Goal: Task Accomplishment & Management: Manage account settings

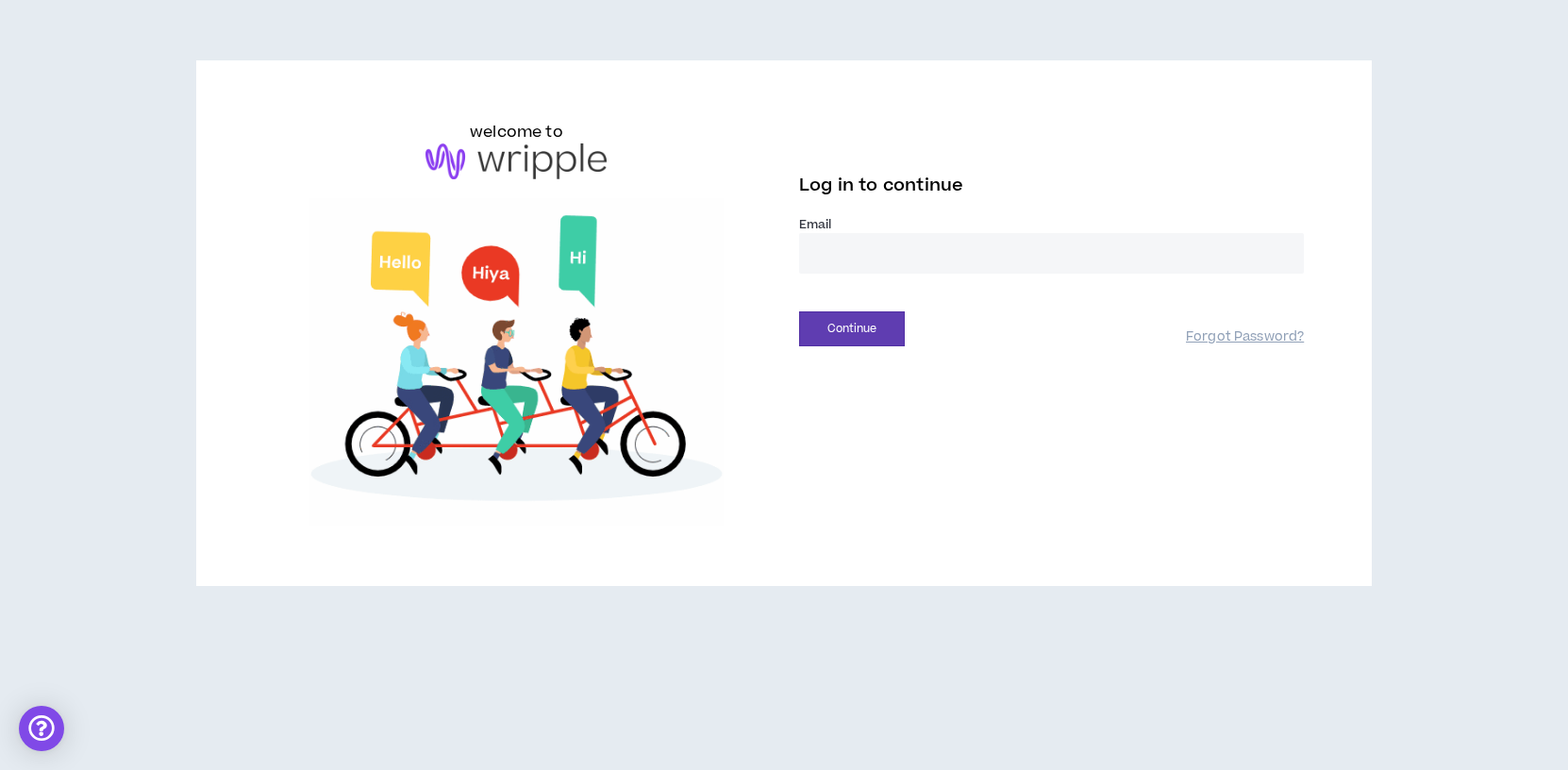
click at [902, 246] on input "email" at bounding box center [1052, 253] width 505 height 41
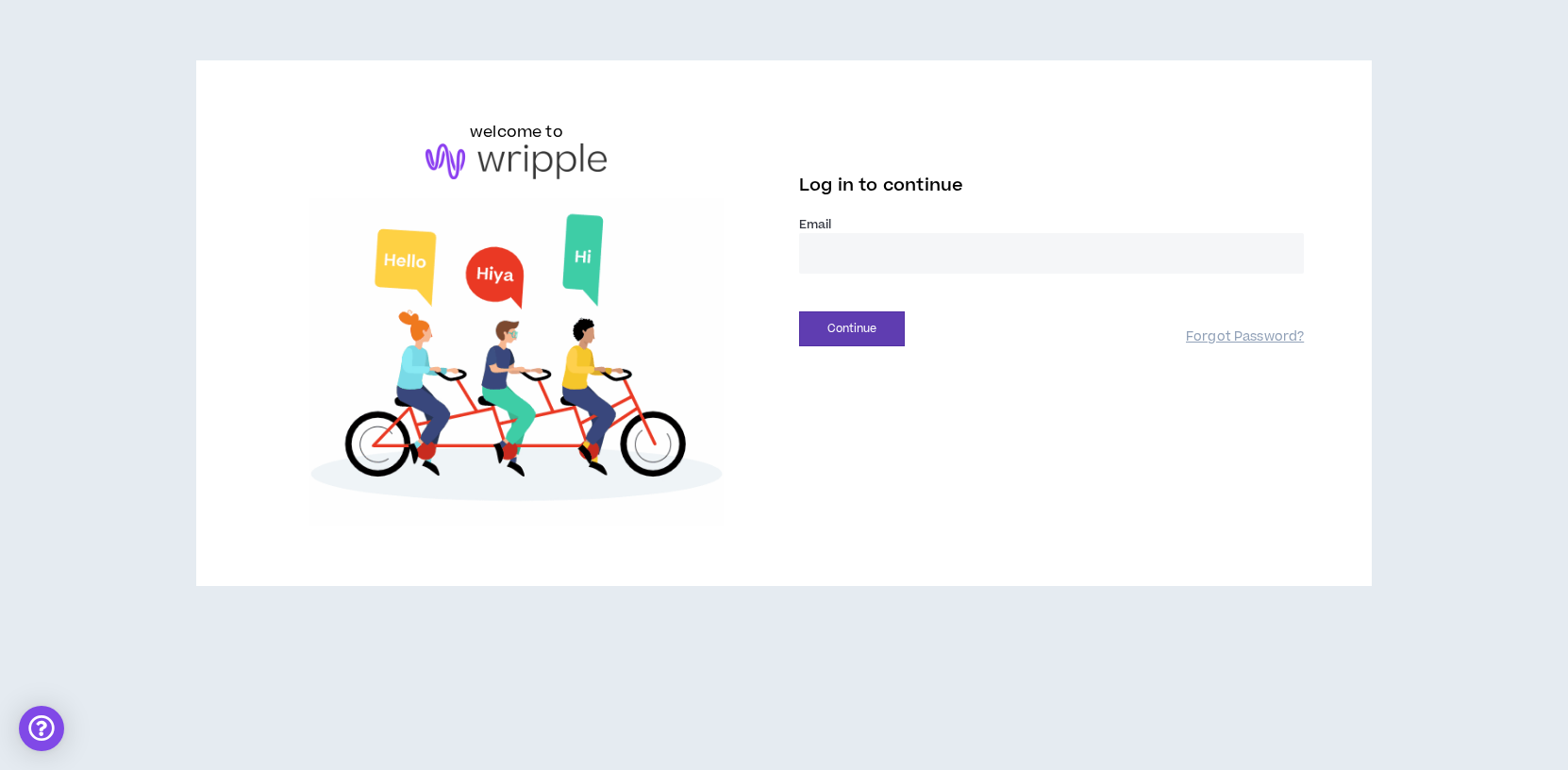
type input "**********"
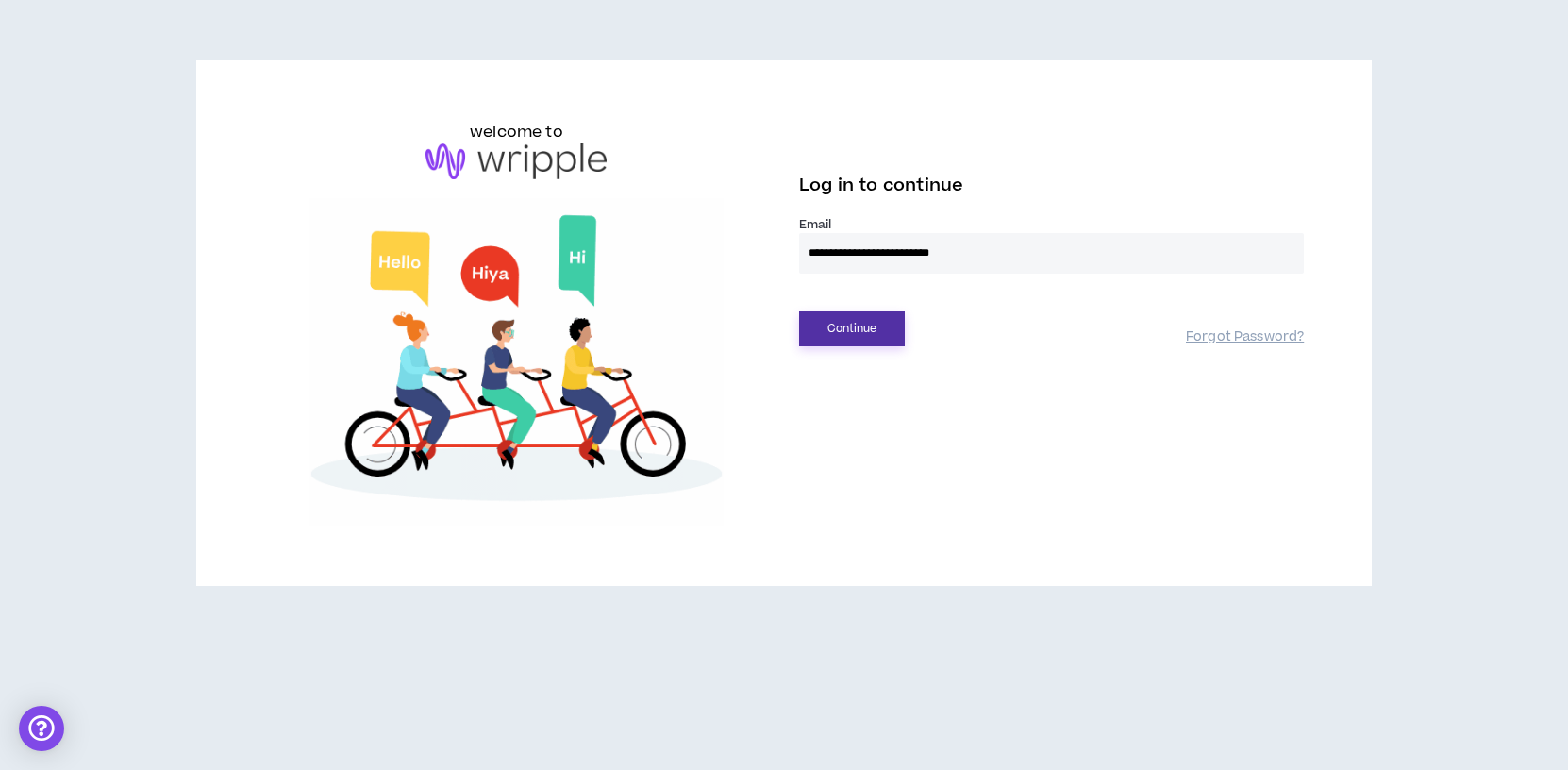
click at [872, 323] on button "Continue" at bounding box center [852, 328] width 105 height 35
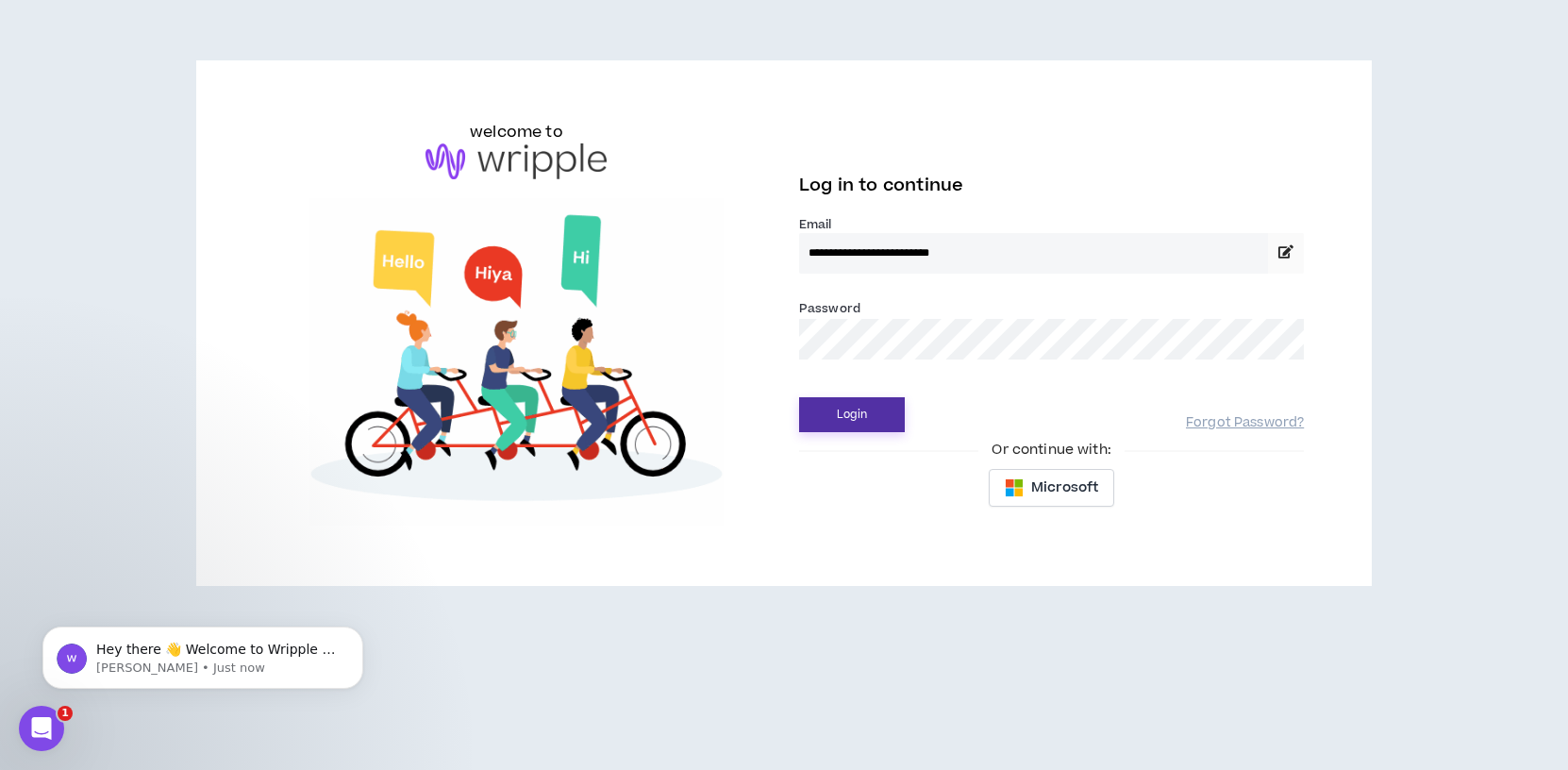
click at [856, 421] on button "Login" at bounding box center [852, 415] width 105 height 35
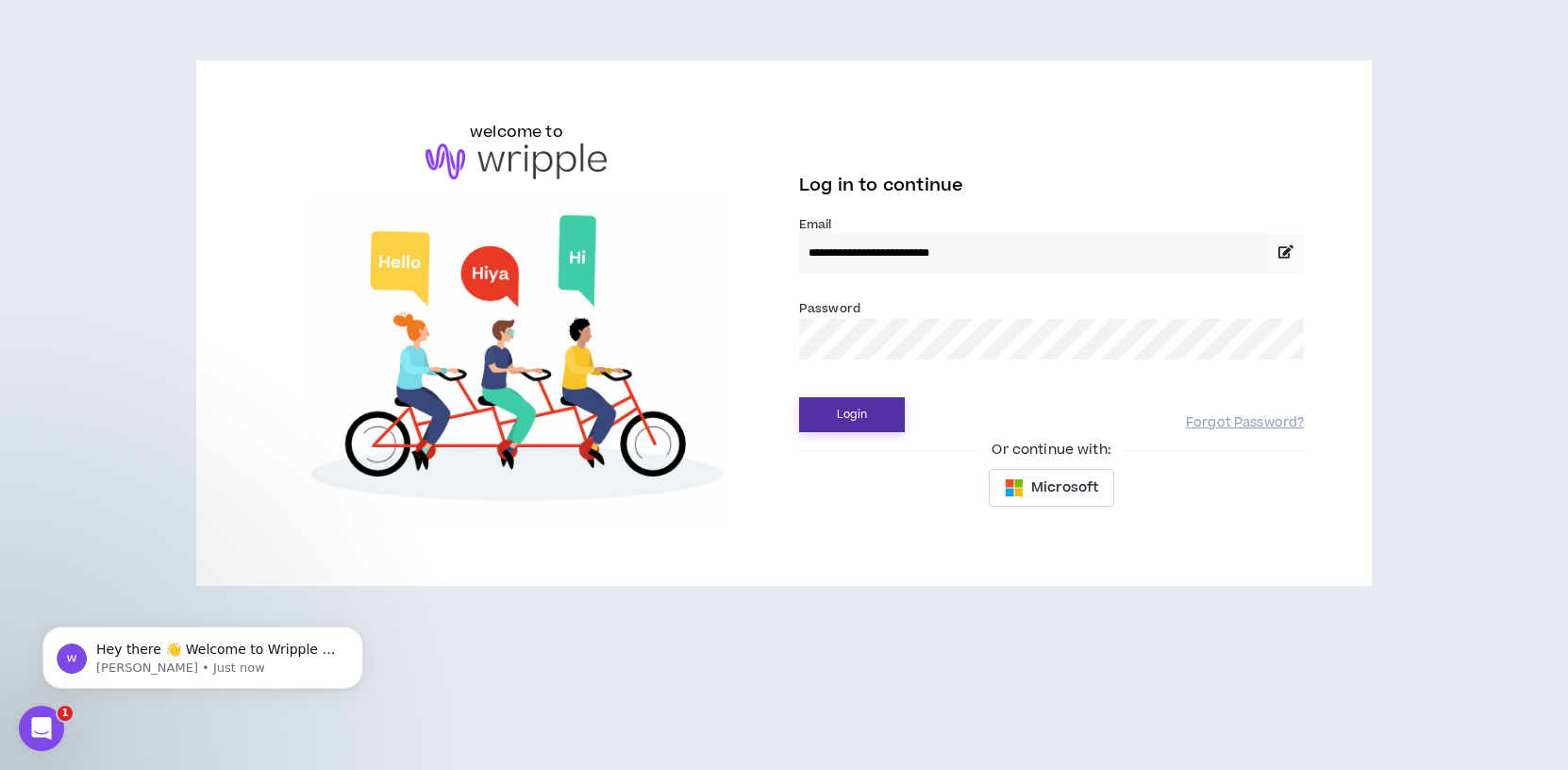
click at [837, 424] on button "Login" at bounding box center [852, 415] width 105 height 35
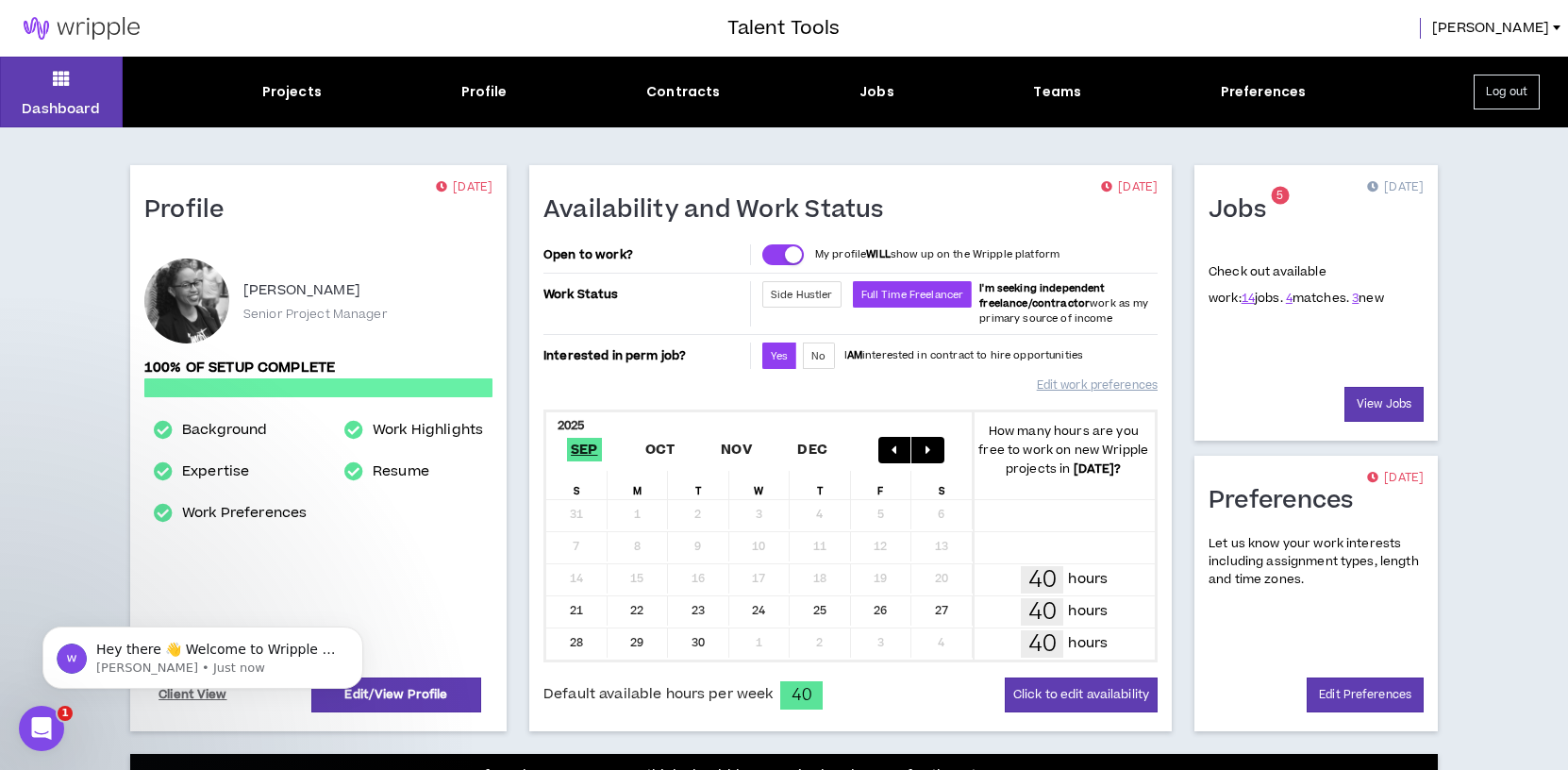
click at [770, 251] on button "button" at bounding box center [783, 254] width 42 height 20
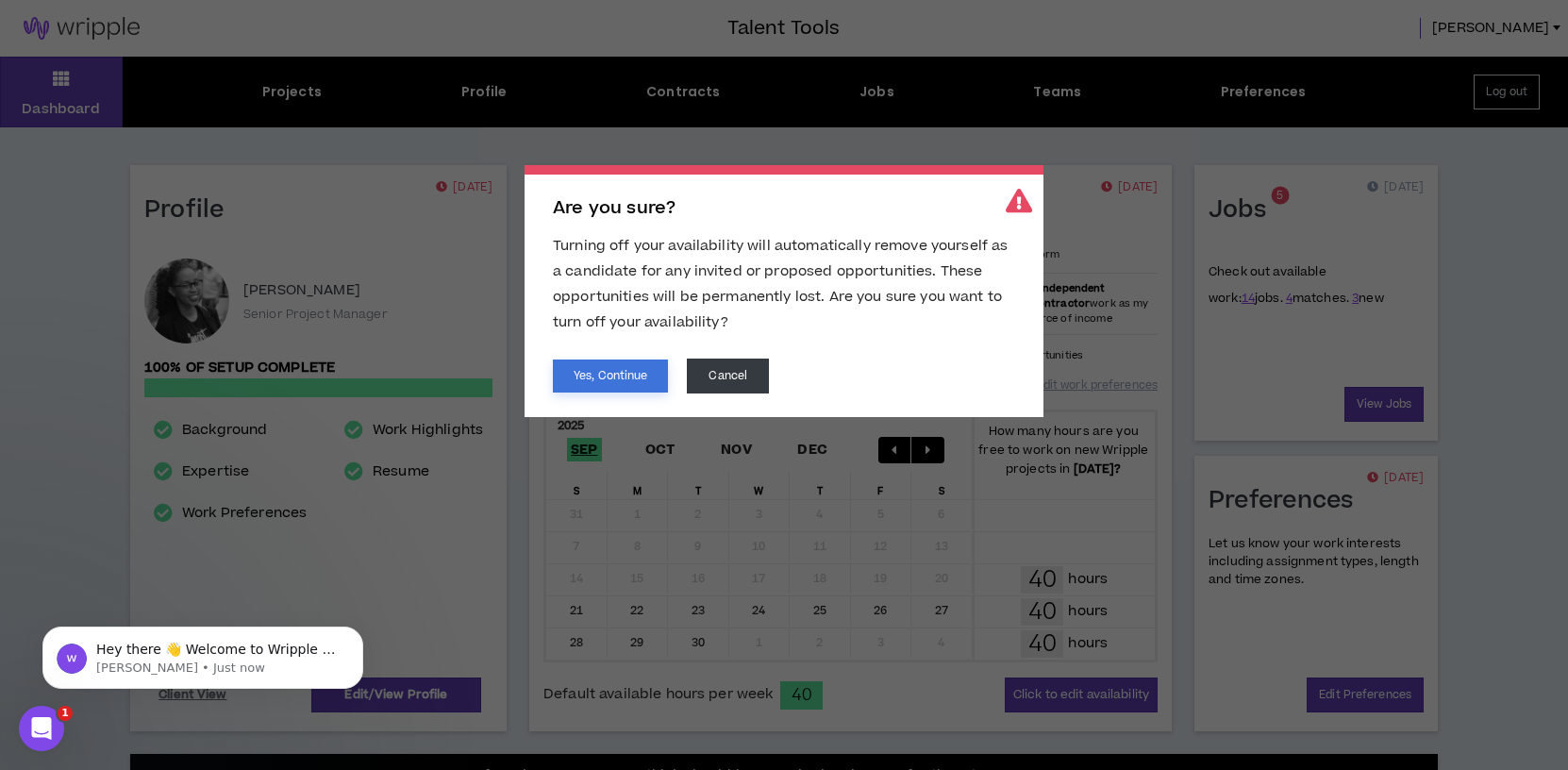
click at [631, 378] on button "Yes, Continue" at bounding box center [610, 376] width 115 height 33
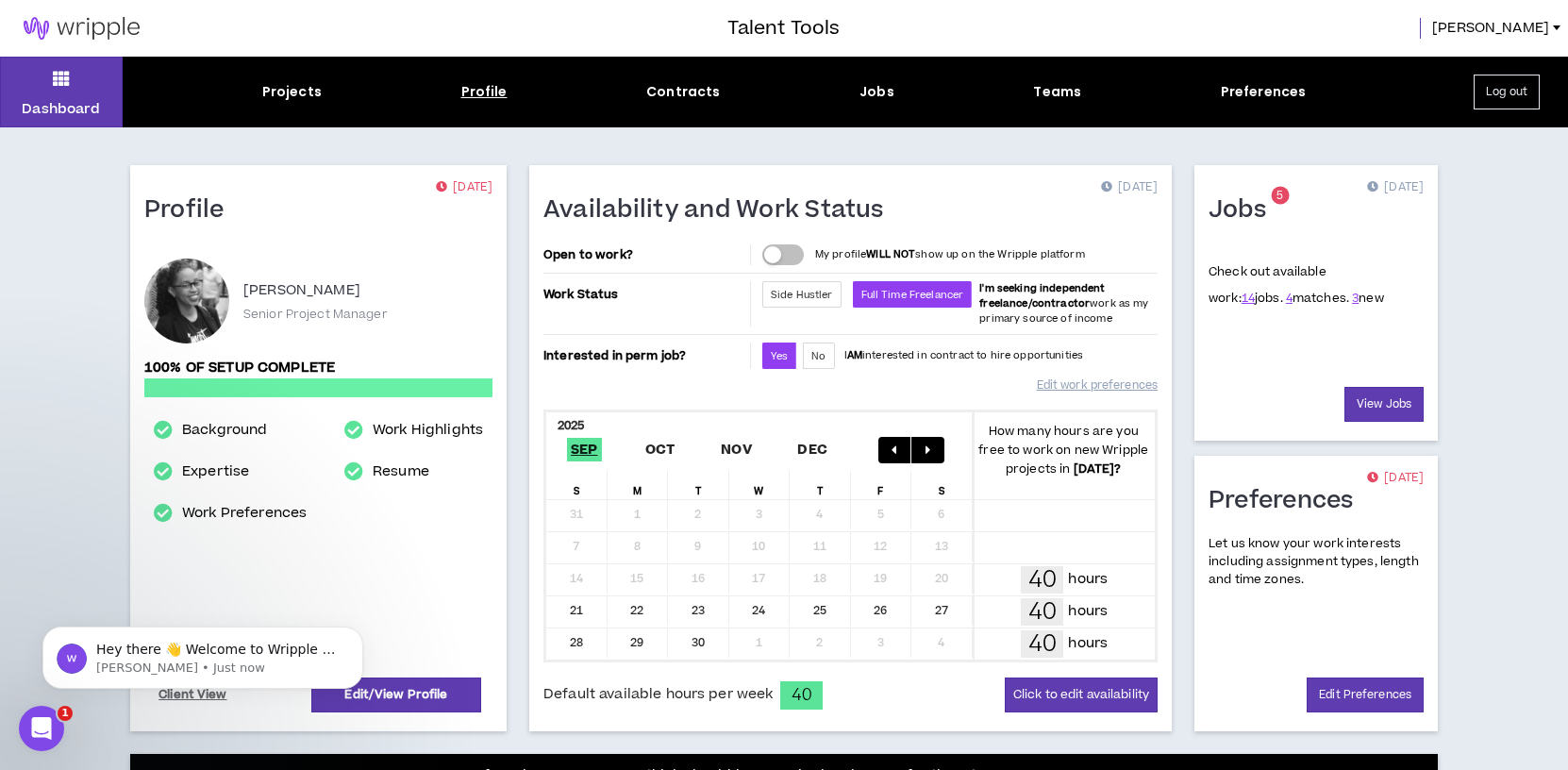
click at [472, 87] on div "Profile" at bounding box center [483, 92] width 46 height 19
select select "*"
select select "US"
select select "*******"
select select "*"
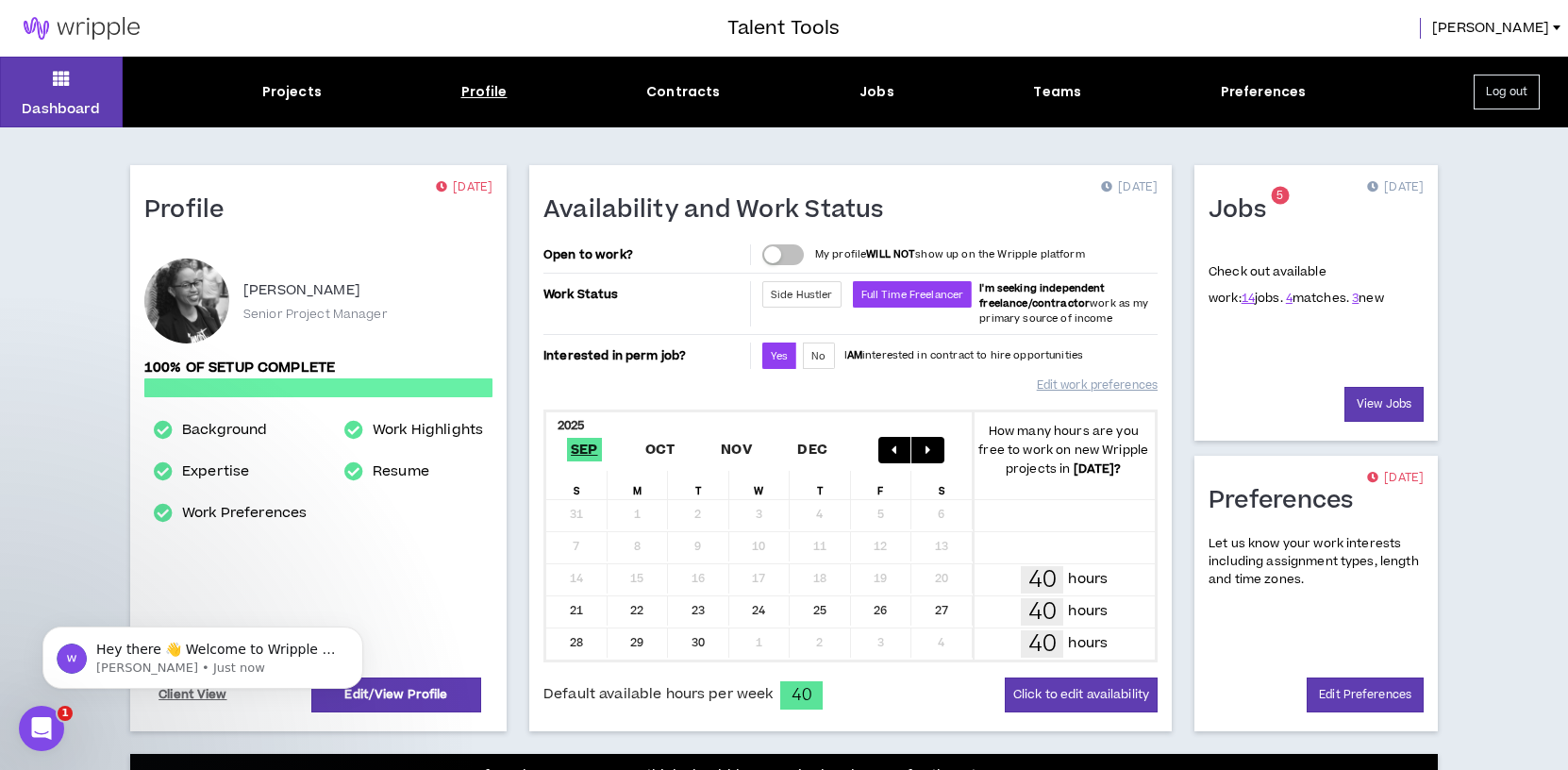
select select "**********"
select select "*****"
select select "**********"
click at [287, 90] on div "Projects" at bounding box center [291, 92] width 59 height 19
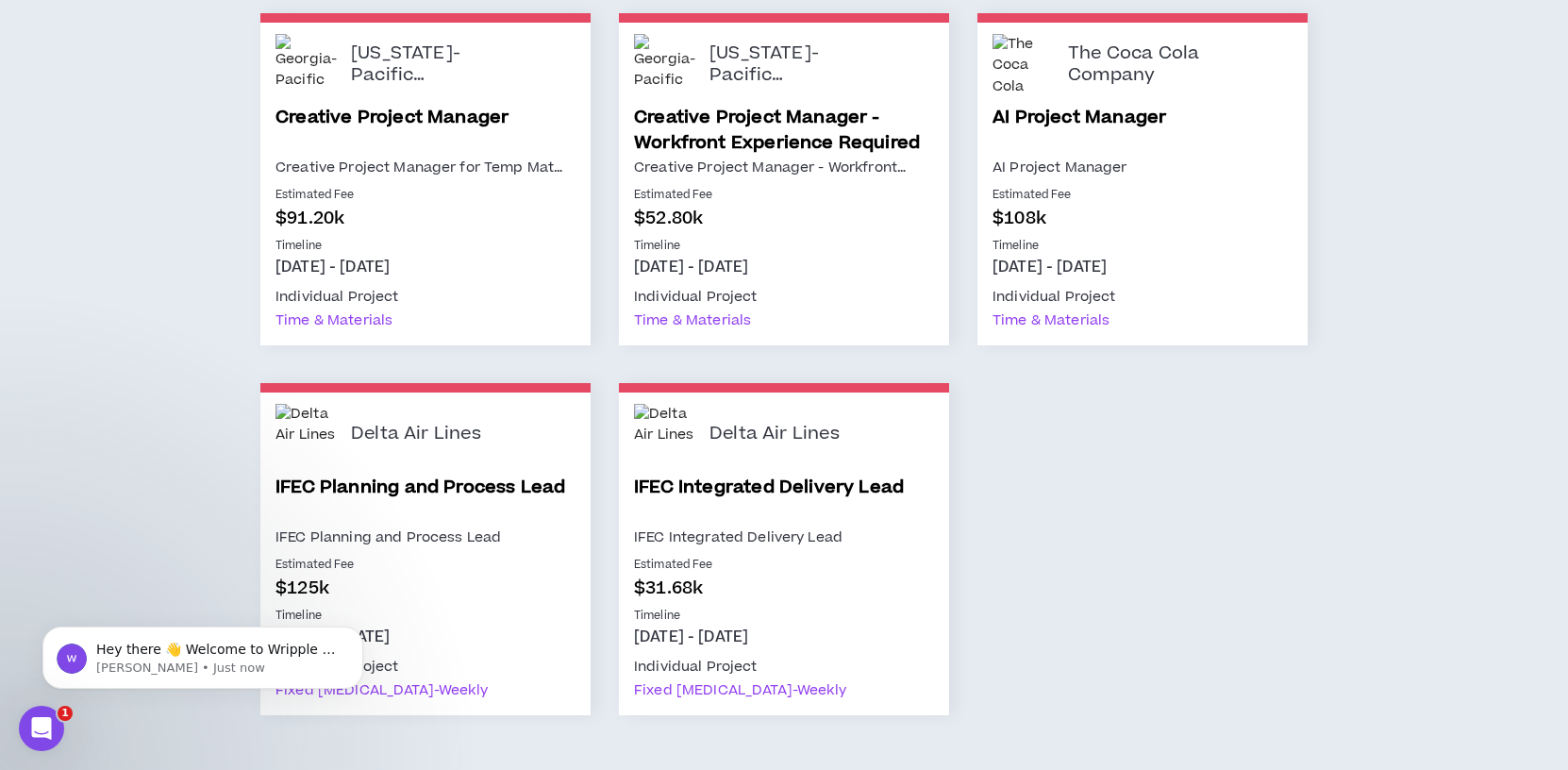
scroll to position [329, 0]
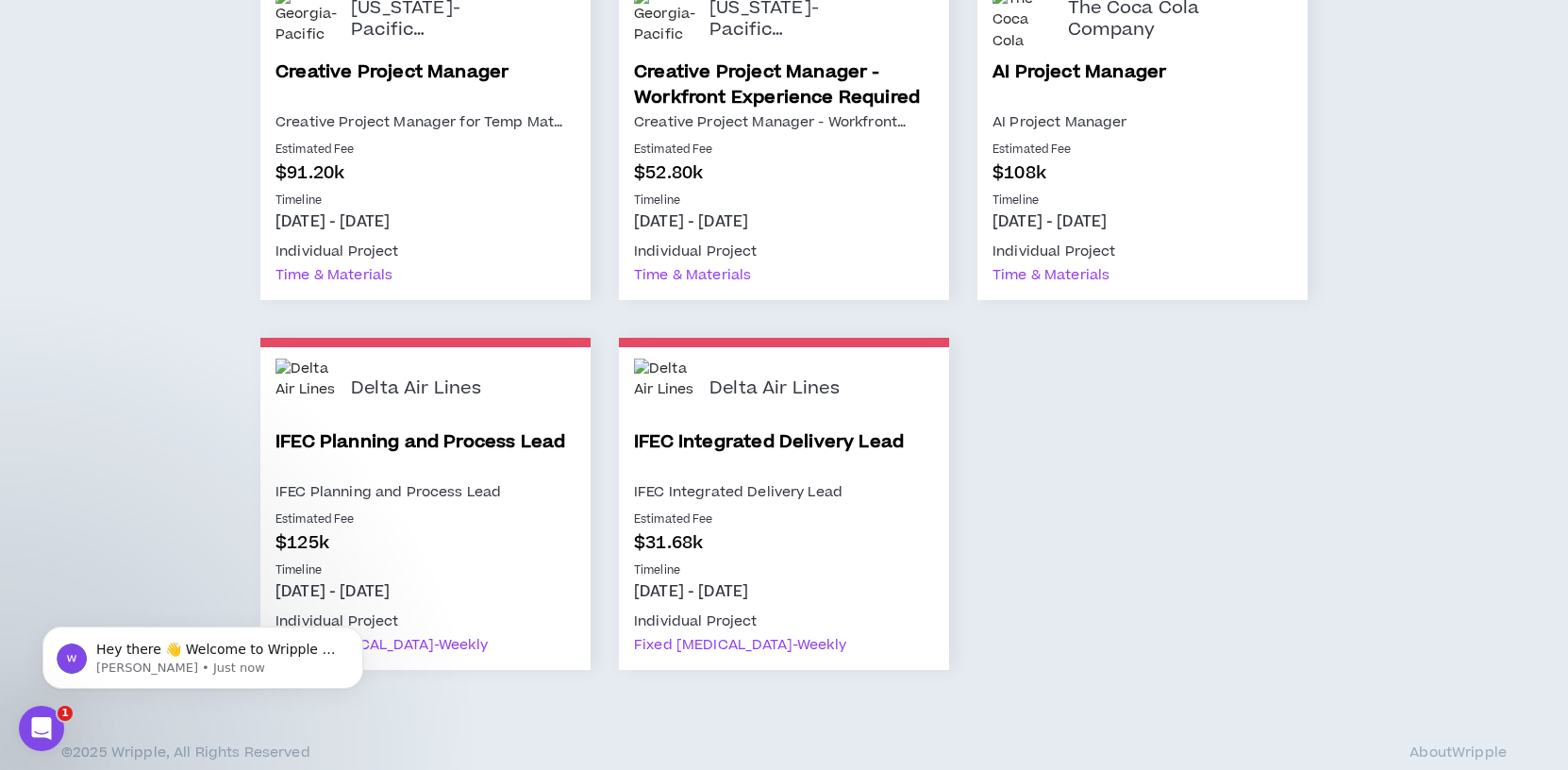
click at [742, 442] on link "IFEC Integrated Delivery Lead" at bounding box center [784, 454] width 300 height 51
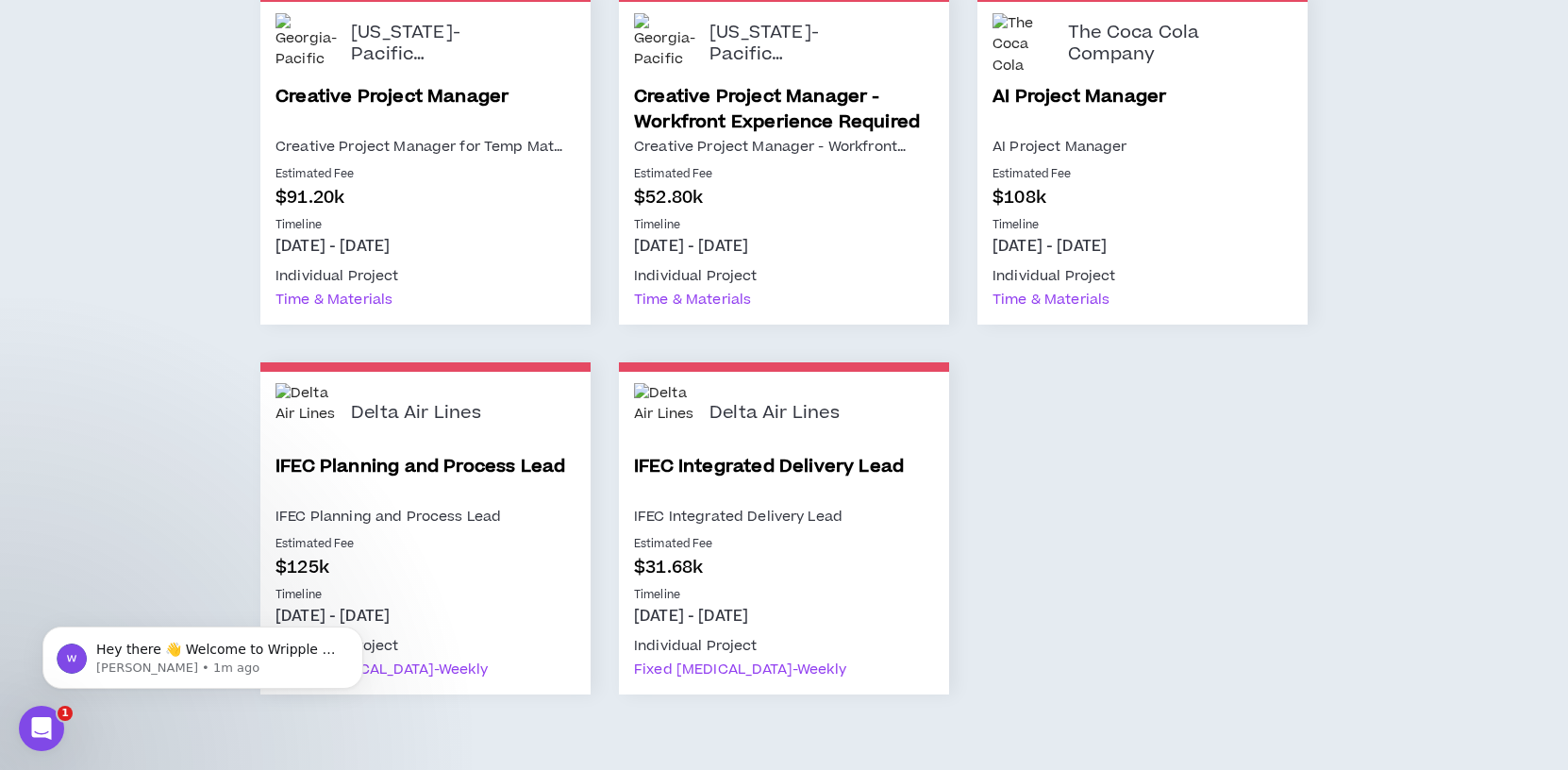
scroll to position [329, 0]
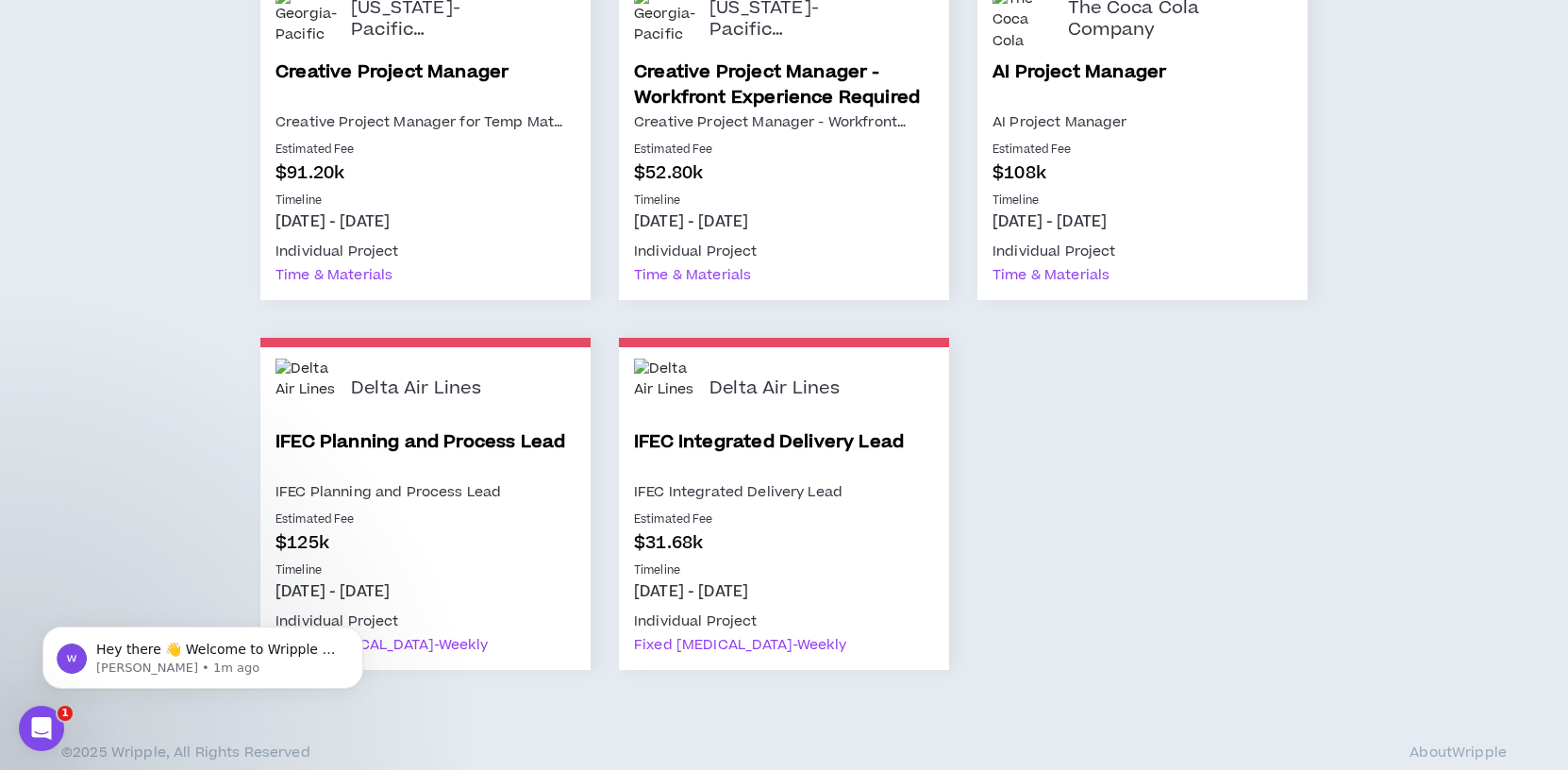
drag, startPoint x: 206, startPoint y: 731, endPoint x: 248, endPoint y: 722, distance: 43.0
click at [206, 731] on div "All ( 5 ) Interested ( 0 ) Invited (new) ( 0 ) Proposing ( 0 ) Contract ( 0 ) A…" at bounding box center [784, 284] width 1568 height 972
click at [678, 442] on link "IFEC Integrated Delivery Lead" at bounding box center [784, 454] width 300 height 51
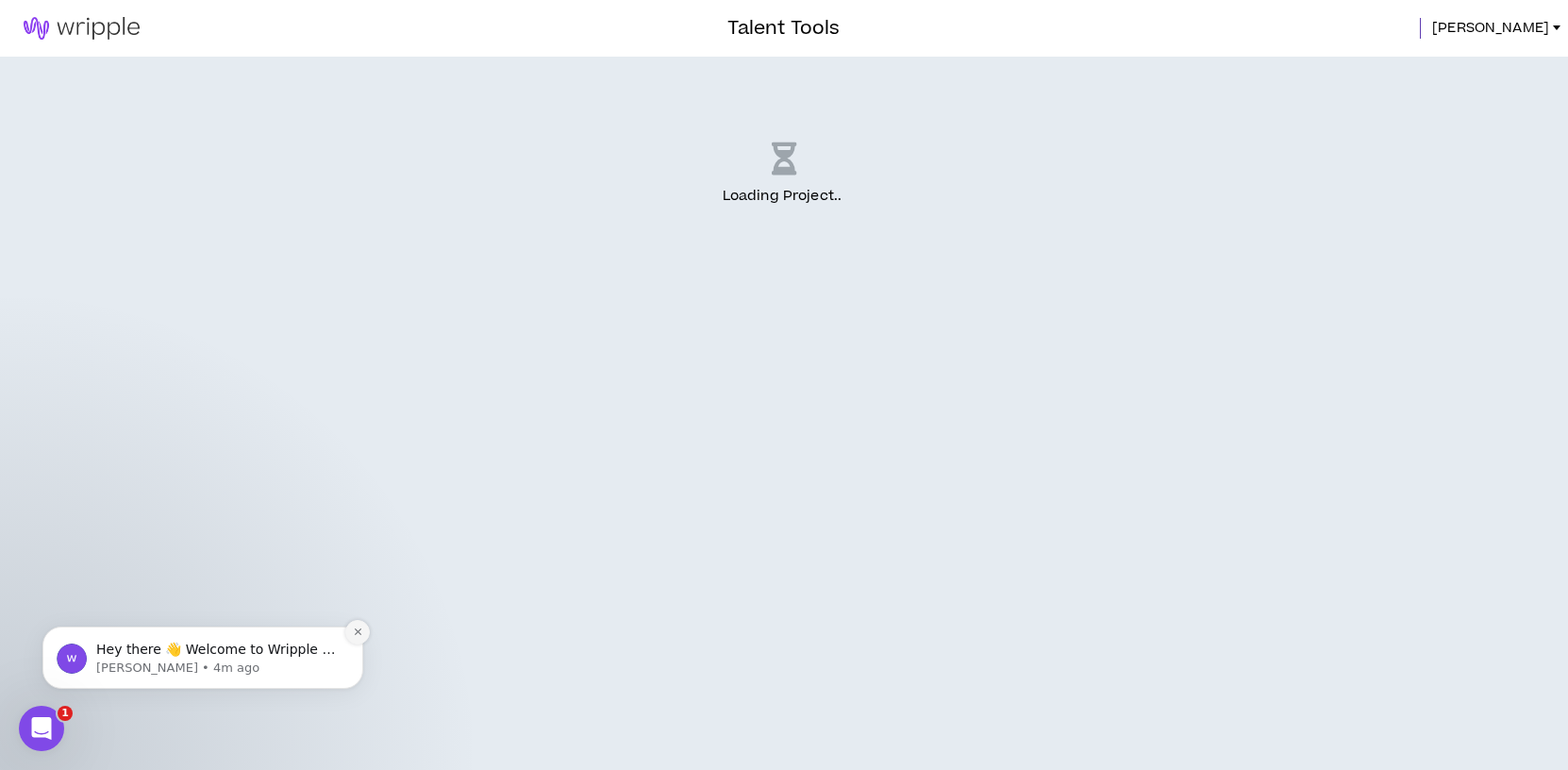
click at [356, 635] on icon "Dismiss notification" at bounding box center [358, 632] width 11 height 11
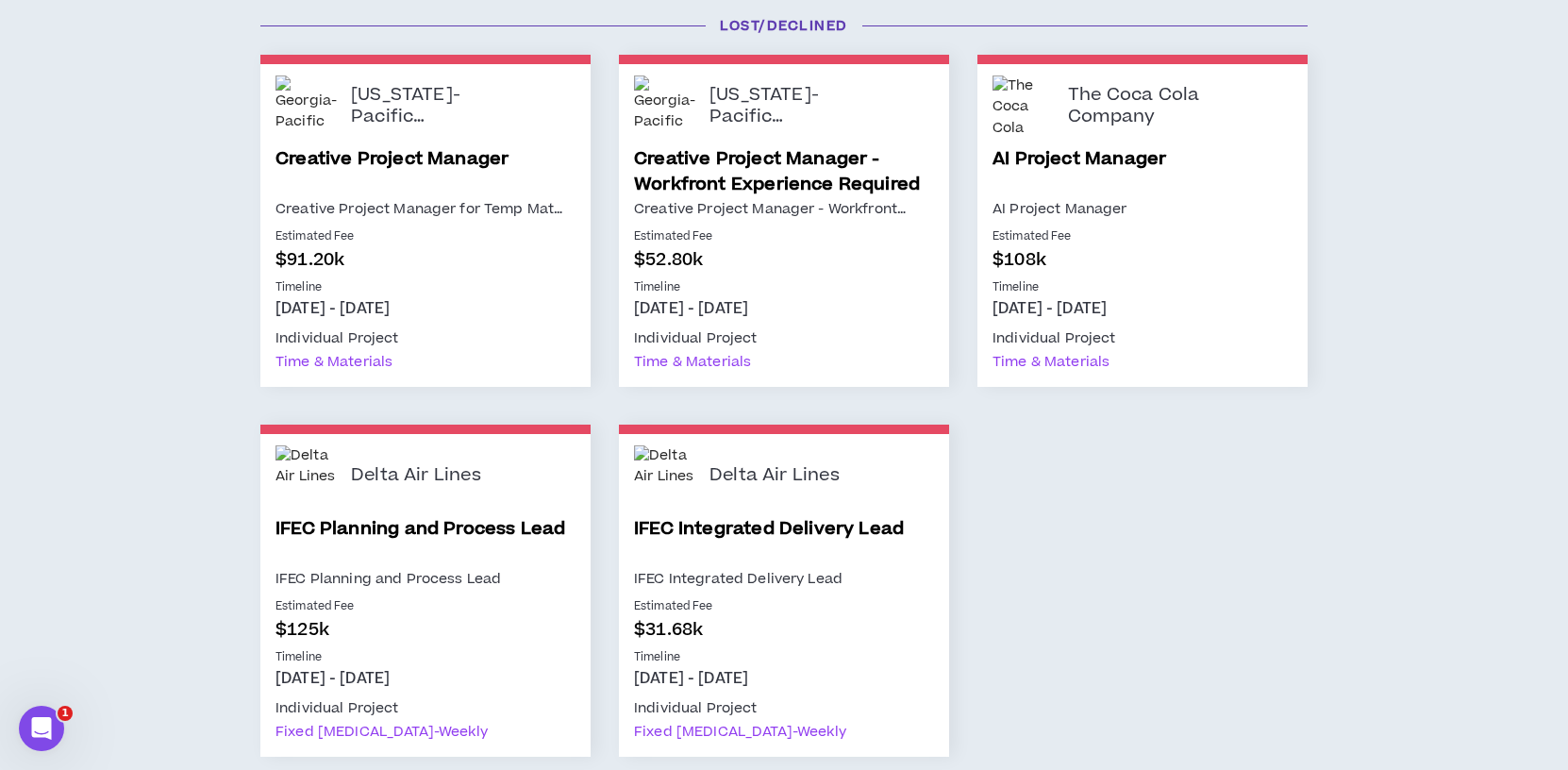
scroll to position [329, 0]
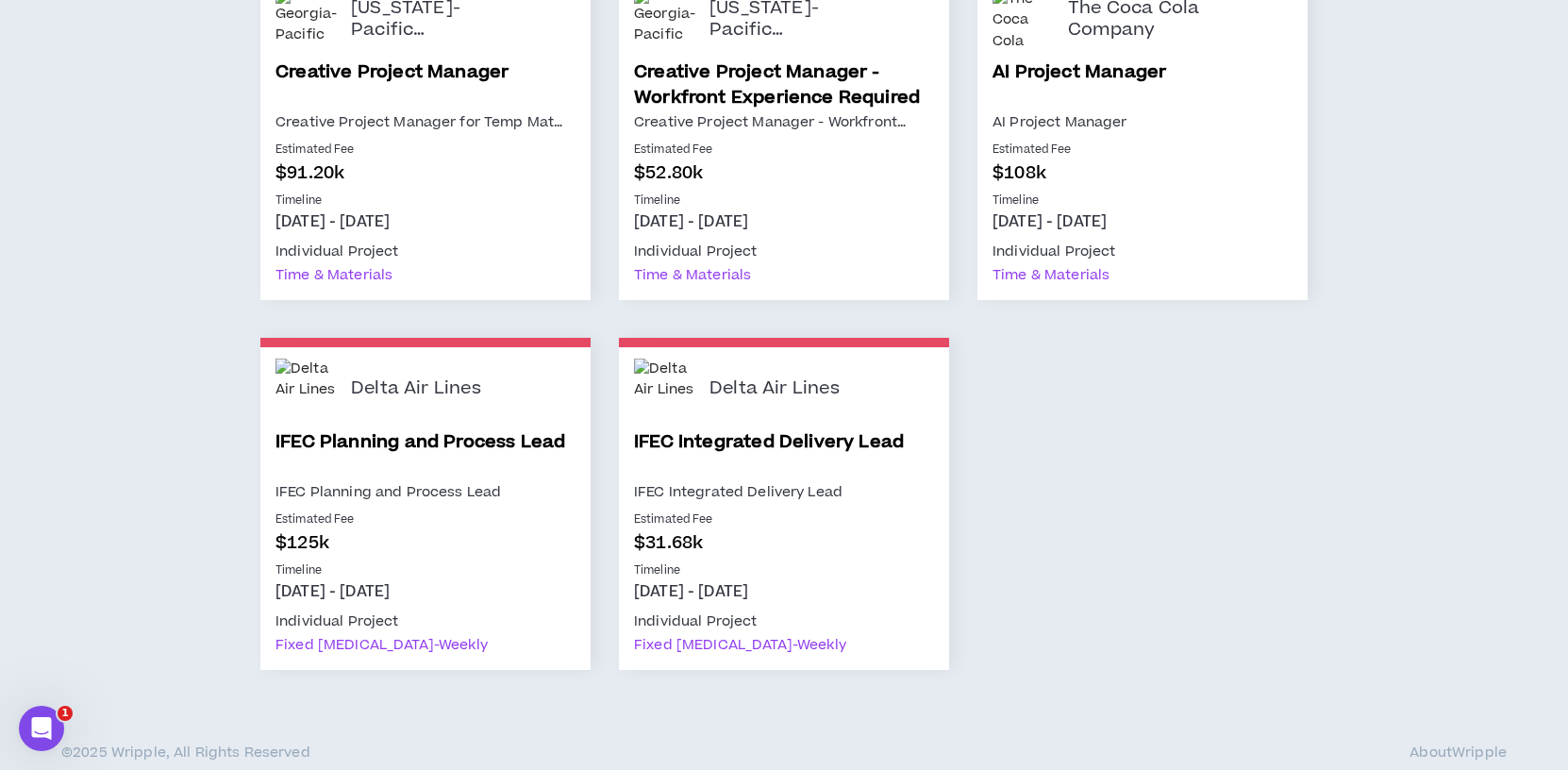
click at [735, 455] on link "IFEC Integrated Delivery Lead" at bounding box center [784, 454] width 300 height 51
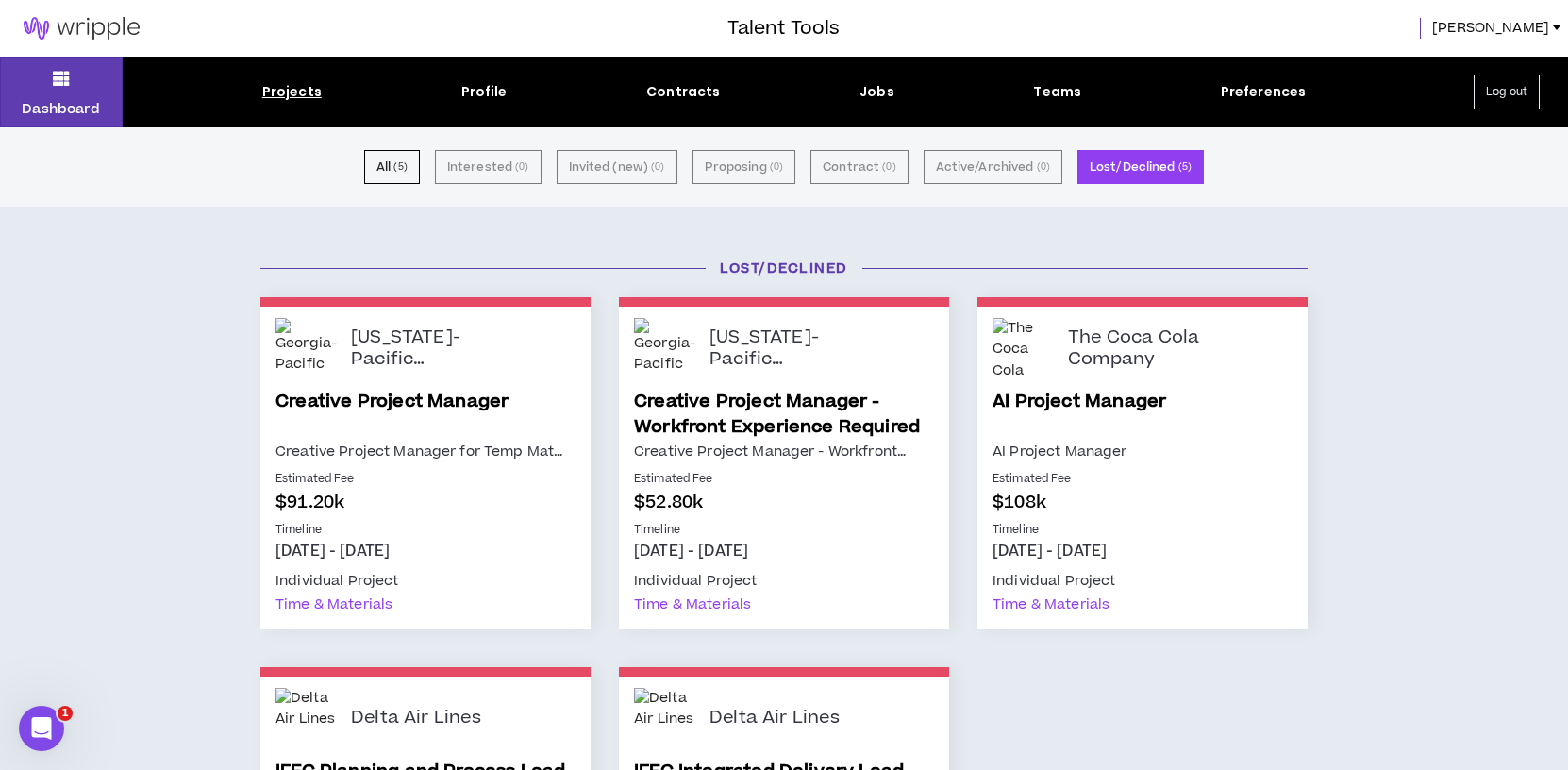
click at [1549, 29] on link "[PERSON_NAME]" at bounding box center [1500, 27] width 135 height 20
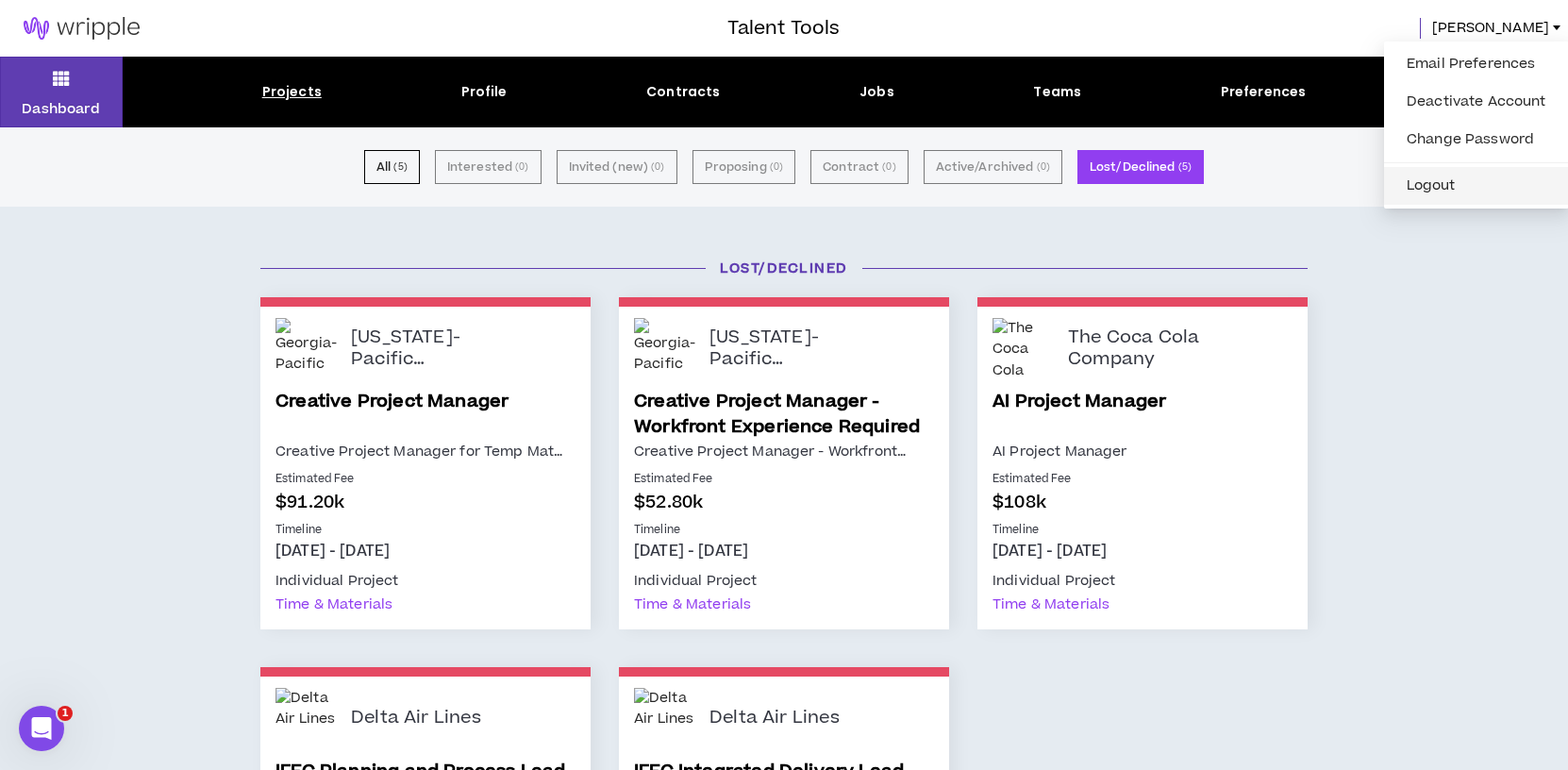
click at [1453, 177] on button "Logout" at bounding box center [1476, 185] width 163 height 28
